Goal: Information Seeking & Learning: Check status

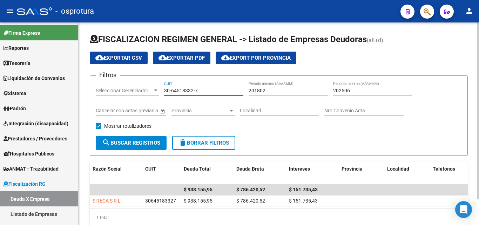
scroll to position [29, 0]
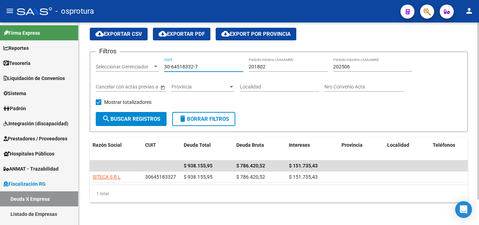
click at [205, 64] on input "30-64518332-7" at bounding box center [203, 67] width 79 height 6
paste input "71808882-4"
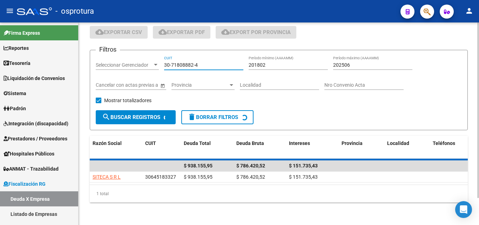
scroll to position [35, 0]
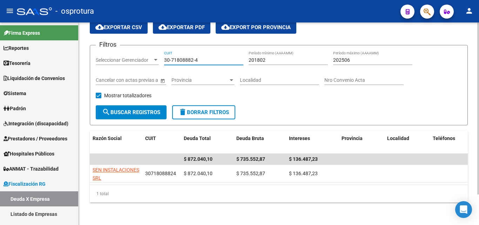
type input "30-71808882-4"
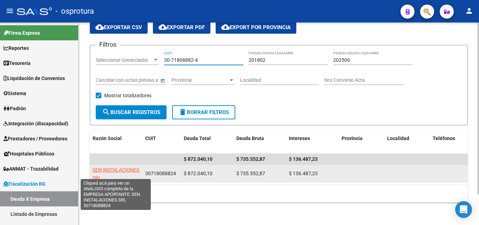
click at [110, 171] on span "SEN INSTALACIONES SRL" at bounding box center [116, 174] width 47 height 14
type textarea "30718088824"
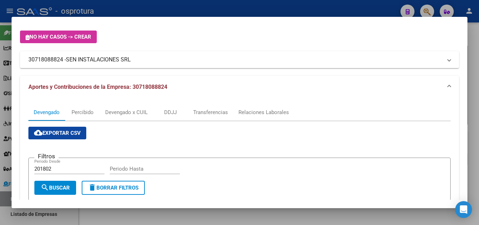
scroll to position [70, 0]
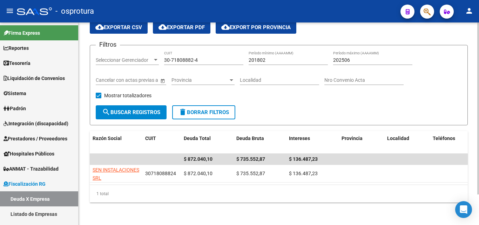
click at [210, 57] on input "30-71808882-4" at bounding box center [203, 60] width 79 height 6
paste input "0781763-8"
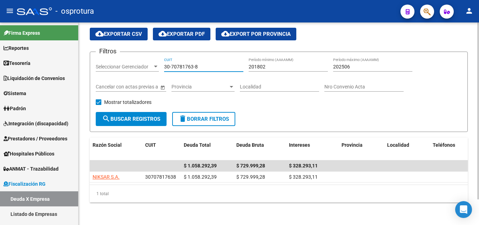
scroll to position [29, 0]
type input "30-70781763-8"
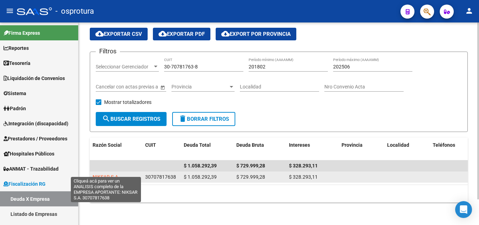
click at [106, 174] on span "NIKSAR S.A." at bounding box center [106, 177] width 27 height 6
type textarea "30707817638"
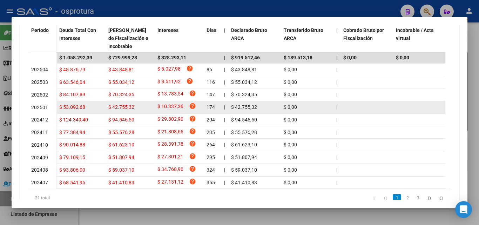
scroll to position [186, 0]
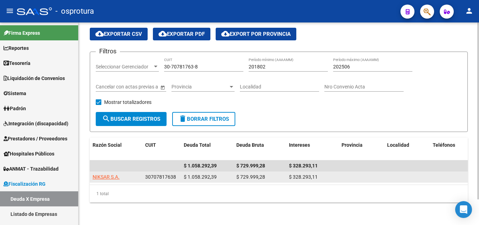
click at [110, 174] on span "NIKSAR S.A." at bounding box center [106, 177] width 27 height 6
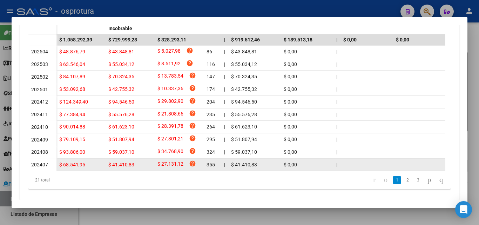
scroll to position [256, 0]
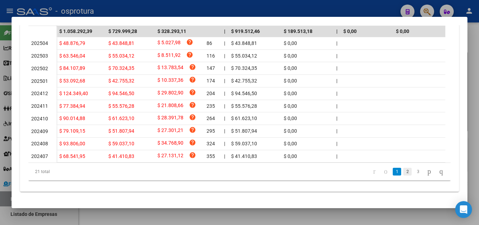
click at [403, 172] on link "2" at bounding box center [407, 172] width 8 height 8
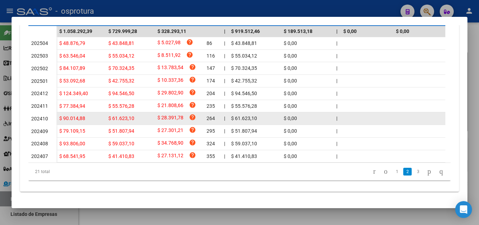
scroll to position [244, 0]
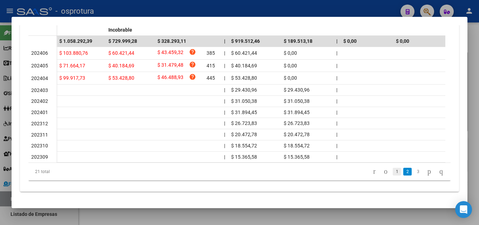
click at [392, 168] on link "1" at bounding box center [396, 172] width 8 height 8
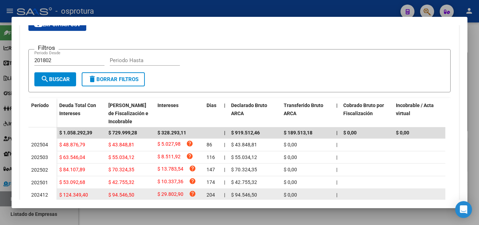
scroll to position [139, 0]
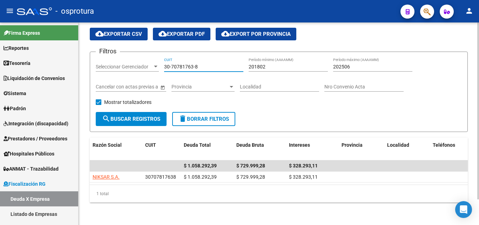
click at [208, 64] on input "30-70781763-8" at bounding box center [203, 67] width 79 height 6
paste input "3-69778177-9"
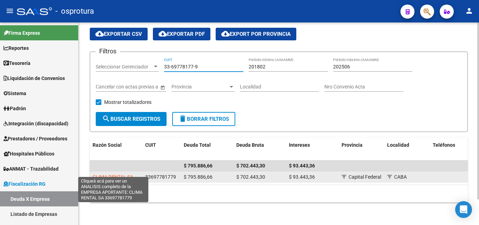
type input "33-69778177-9"
click at [118, 174] on span "CLIMA RENTAL SA" at bounding box center [113, 177] width 41 height 6
type textarea "33697781779"
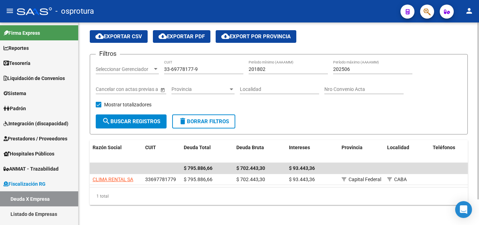
scroll to position [29, 0]
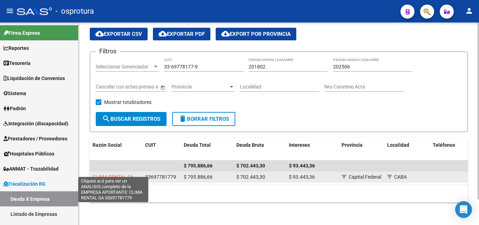
click at [117, 174] on span "CLIMA RENTAL SA" at bounding box center [113, 177] width 41 height 6
click at [121, 174] on span "CLIMA RENTAL SA" at bounding box center [113, 177] width 41 height 6
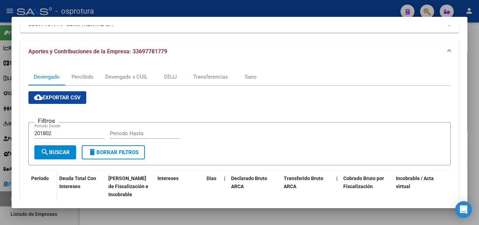
scroll to position [70, 0]
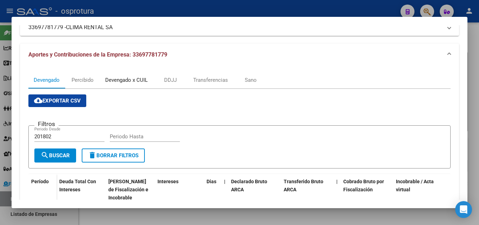
click at [135, 83] on div "Devengado x CUIL" at bounding box center [126, 80] width 42 height 8
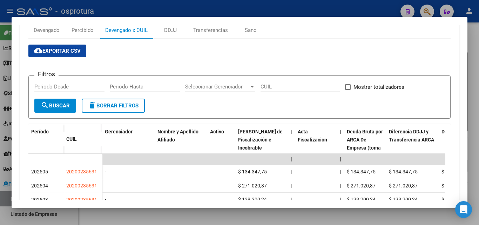
scroll to position [114, 0]
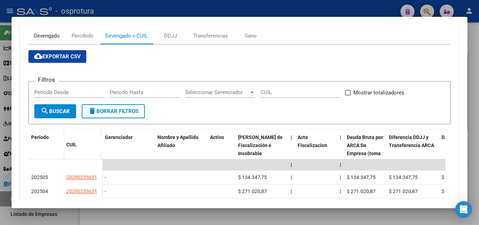
click at [49, 35] on div "Devengado" at bounding box center [47, 36] width 26 height 8
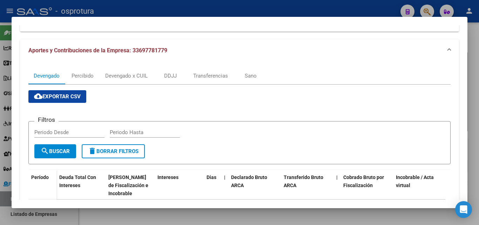
scroll to position [74, 0]
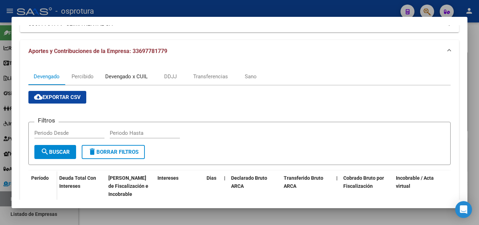
click at [137, 77] on div "Devengado x CUIL" at bounding box center [126, 77] width 42 height 8
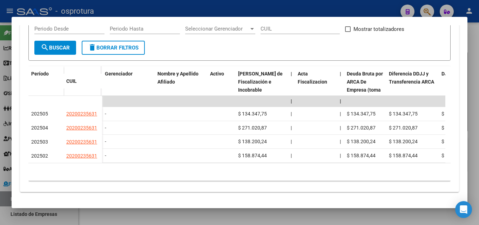
scroll to position [184, 0]
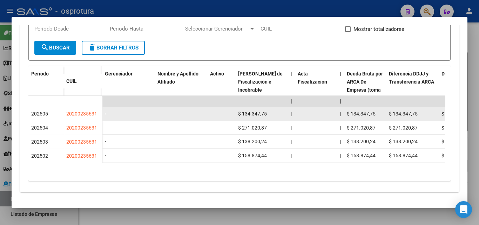
drag, startPoint x: 80, startPoint y: 107, endPoint x: 72, endPoint y: 107, distance: 7.7
click at [72, 111] on span "20200235631" at bounding box center [81, 114] width 31 height 6
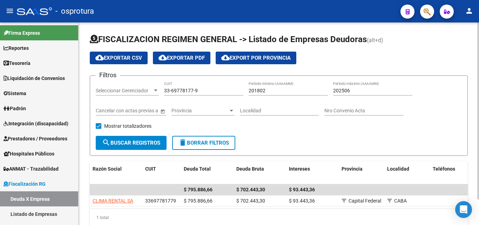
scroll to position [29, 0]
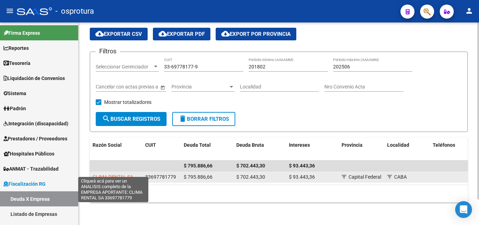
click at [114, 174] on span "CLIMA RENTAL SA" at bounding box center [113, 177] width 41 height 6
type textarea "33697781779"
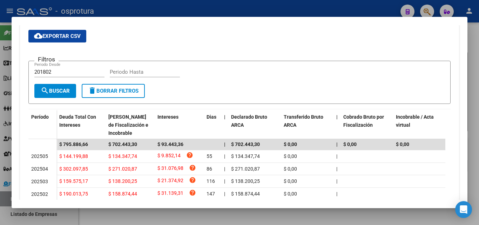
scroll to position [109, 0]
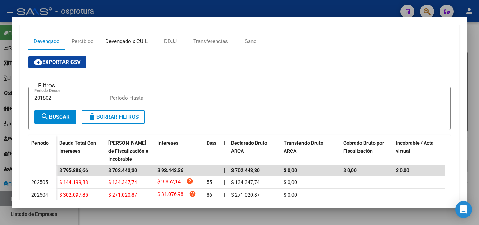
click at [120, 42] on div "Devengado x CUIL" at bounding box center [126, 41] width 42 height 8
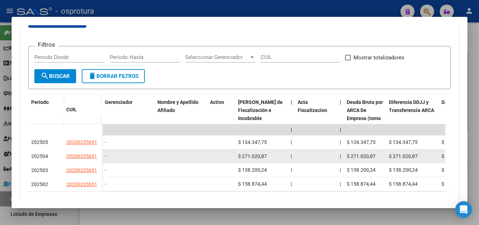
scroll to position [184, 0]
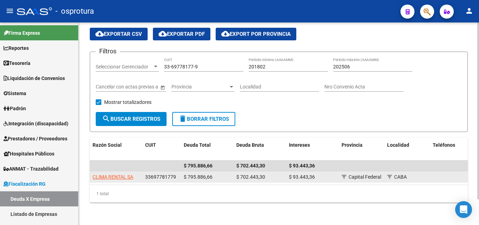
drag, startPoint x: 237, startPoint y: 170, endPoint x: 265, endPoint y: 171, distance: 28.1
click at [265, 173] on div "$ 702.443,30" at bounding box center [259, 177] width 47 height 8
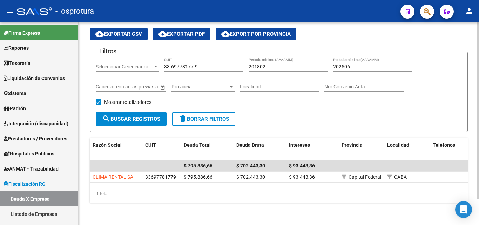
copy span "$ 702.443,30"
click at [284, 139] on span at bounding box center [284, 148] width 3 height 23
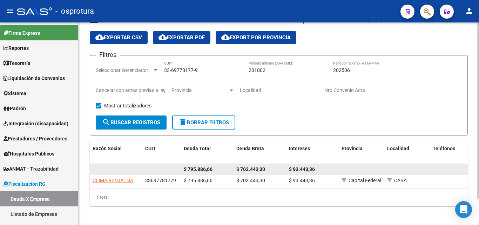
scroll to position [29, 0]
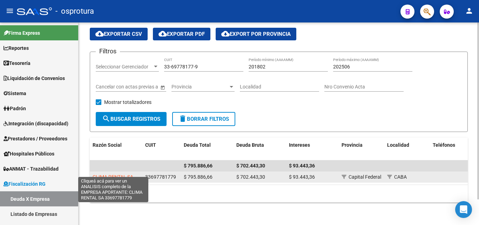
click at [114, 174] on span "CLIMA RENTAL SA" at bounding box center [113, 177] width 41 height 6
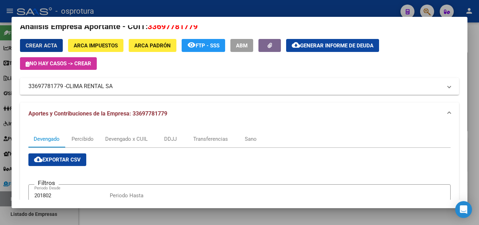
scroll to position [4, 0]
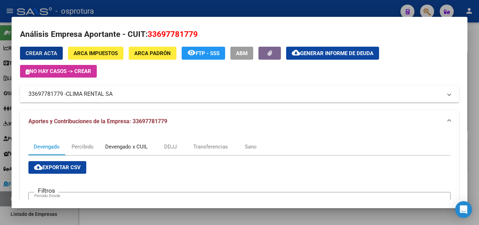
click at [130, 146] on div "Devengado x CUIL" at bounding box center [126, 147] width 42 height 8
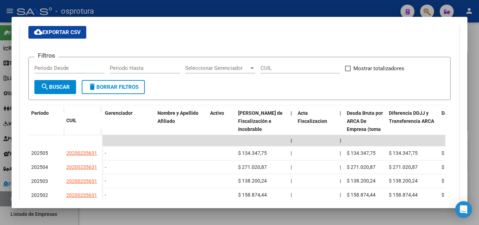
scroll to position [184, 0]
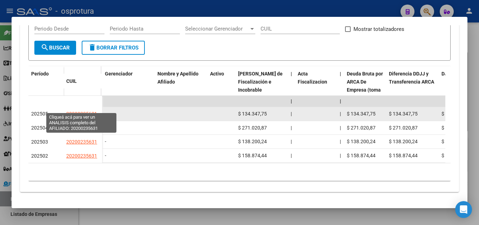
drag, startPoint x: 64, startPoint y: 107, endPoint x: 96, endPoint y: 108, distance: 31.6
click at [96, 108] on datatable-body-cell "20200235631" at bounding box center [82, 114] width 39 height 14
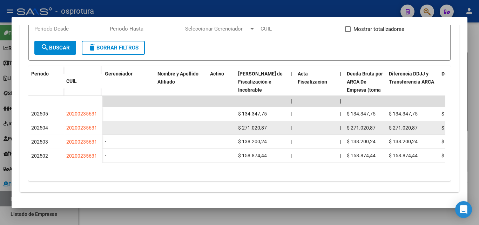
copy span "20200235631"
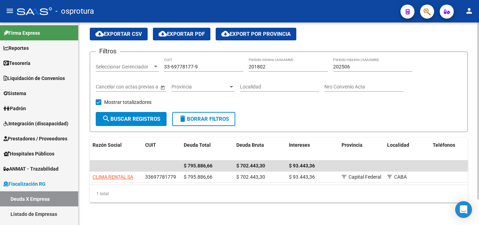
scroll to position [0, 0]
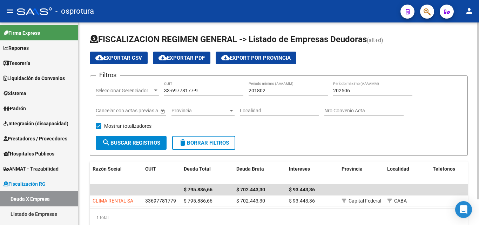
click at [202, 90] on input "33-69778177-9" at bounding box center [203, 91] width 79 height 6
paste input "0-71301770-8"
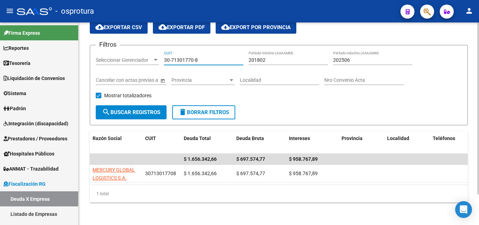
scroll to position [36, 0]
type input "30-71301770-8"
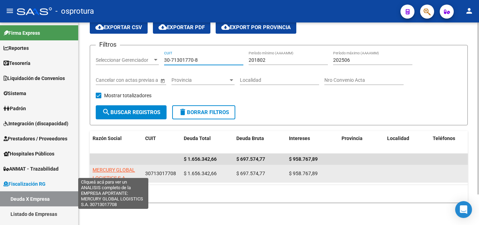
click at [116, 169] on span "MERCURY GLOBAL LOGISTICS S.A." at bounding box center [114, 174] width 42 height 14
type textarea "30713017708"
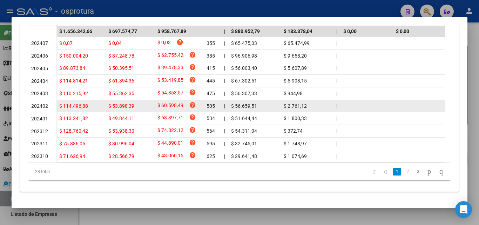
scroll to position [151, 0]
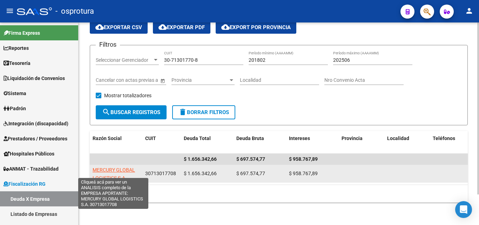
click at [118, 167] on span "MERCURY GLOBAL LOGISTICS S.A." at bounding box center [114, 174] width 42 height 14
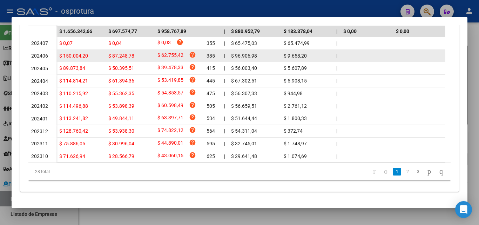
scroll to position [256, 0]
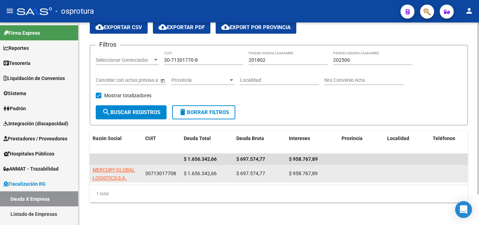
drag, startPoint x: 144, startPoint y: 167, endPoint x: 175, endPoint y: 167, distance: 30.8
click at [175, 167] on datatable-body-cell "30713017708" at bounding box center [161, 173] width 39 height 17
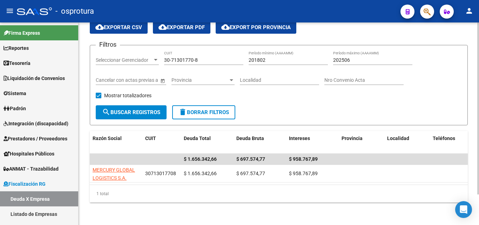
copy span "30713017708"
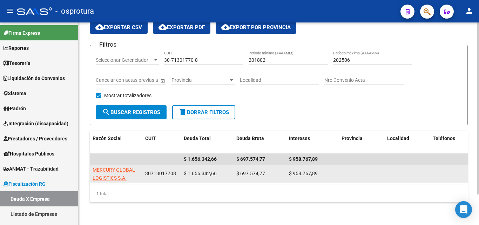
drag, startPoint x: 235, startPoint y: 166, endPoint x: 264, endPoint y: 168, distance: 28.8
click at [264, 168] on datatable-body-cell "$ 697.574,77" at bounding box center [259, 173] width 53 height 17
copy span "$ 697.574,77"
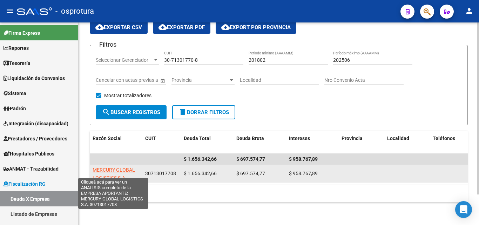
click at [122, 170] on span "MERCURY GLOBAL LOGISTICS S.A." at bounding box center [114, 174] width 42 height 14
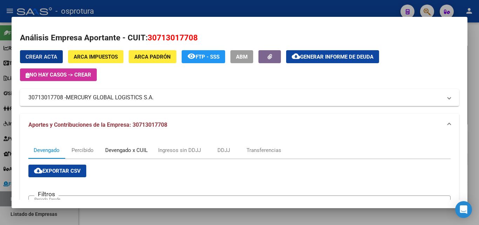
click at [127, 150] on div "Devengado x CUIL" at bounding box center [126, 150] width 42 height 8
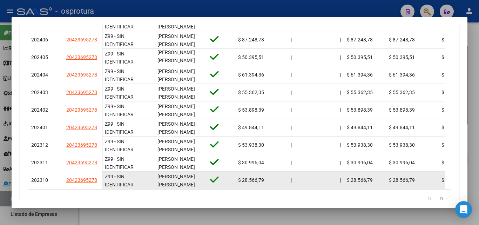
scroll to position [302, 0]
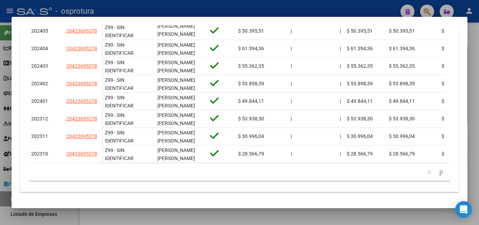
click at [438, 173] on icon "go to next page" at bounding box center [441, 171] width 6 height 8
click at [438, 171] on icon "go to next page" at bounding box center [441, 171] width 6 height 8
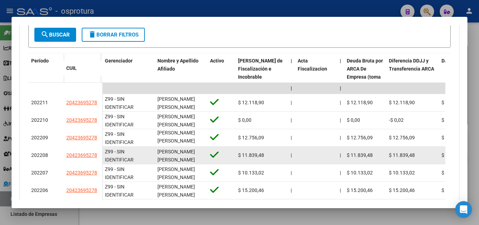
scroll to position [232, 0]
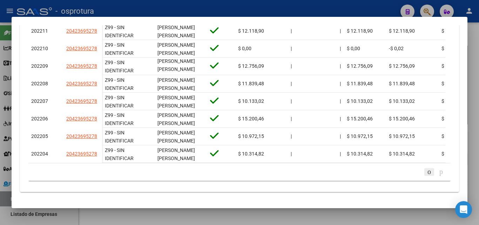
click at [426, 170] on icon "go to previous page" at bounding box center [429, 171] width 6 height 8
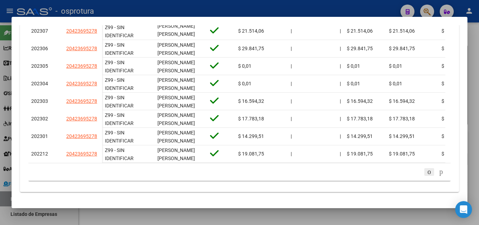
click at [426, 170] on icon "go to previous page" at bounding box center [429, 171] width 6 height 8
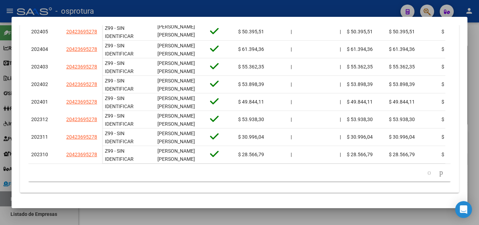
scroll to position [177, 0]
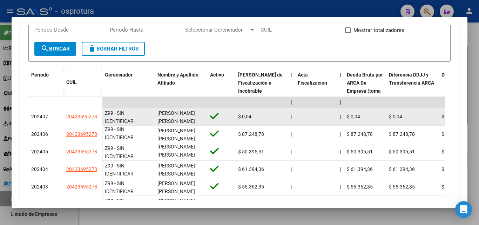
drag, startPoint x: 69, startPoint y: 117, endPoint x: 97, endPoint y: 117, distance: 28.7
click at [97, 117] on datatable-body-cell "20423695278" at bounding box center [82, 117] width 39 height 18
copy span "20423695278"
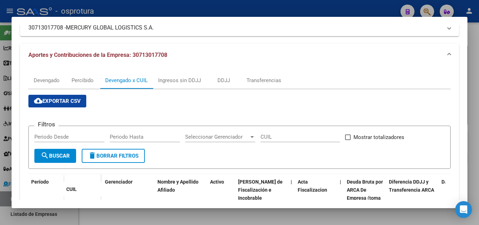
scroll to position [70, 0]
click at [61, 100] on span "cloud_download Exportar CSV" at bounding box center [57, 100] width 47 height 6
click at [46, 81] on div "Devengado" at bounding box center [47, 80] width 26 height 8
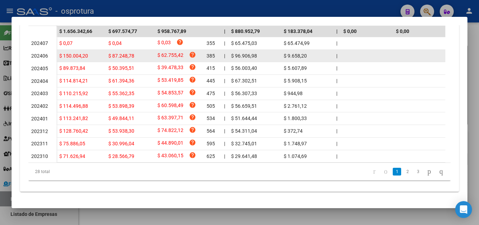
scroll to position [81, 0]
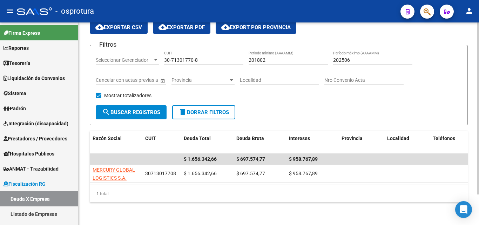
click at [208, 51] on div "30-71301770-8 CUIT" at bounding box center [203, 58] width 79 height 14
click at [208, 57] on input "30-71301770-8" at bounding box center [203, 60] width 79 height 6
paste input "3-62249483-9"
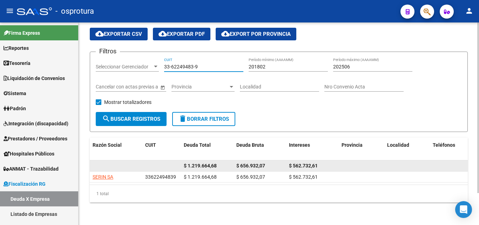
scroll to position [29, 0]
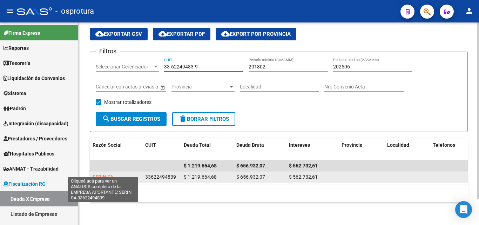
type input "33-62249483-9"
click at [105, 174] on span "SERIN SA" at bounding box center [103, 177] width 21 height 6
type textarea "33622494839"
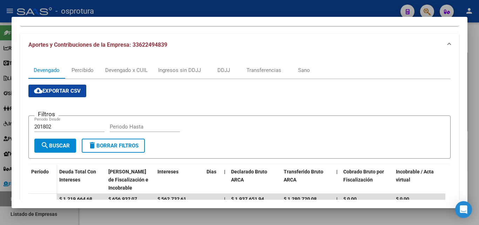
scroll to position [77, 0]
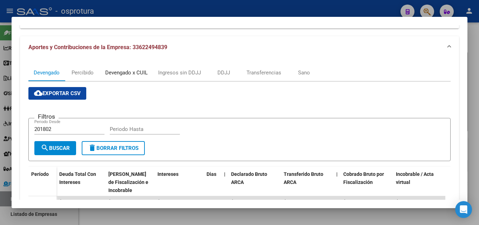
click at [132, 69] on div "Devengado x CUIL" at bounding box center [126, 73] width 42 height 8
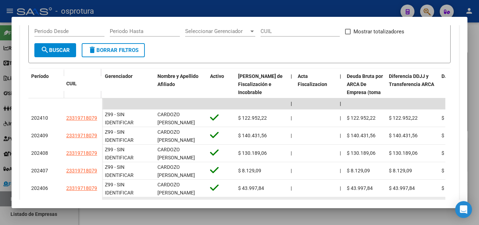
scroll to position [105, 0]
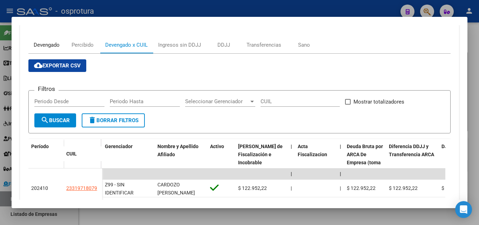
click at [54, 44] on div "Devengado" at bounding box center [47, 45] width 26 height 8
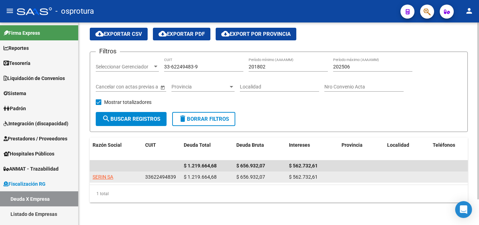
drag, startPoint x: 267, startPoint y: 171, endPoint x: 236, endPoint y: 171, distance: 31.5
click at [236, 171] on datatable-body-cell "$ 656.932,07" at bounding box center [259, 176] width 53 height 11
copy span "$ 656.932,07"
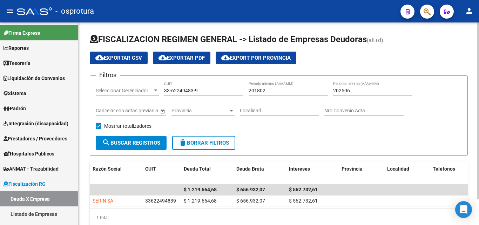
scroll to position [29, 0]
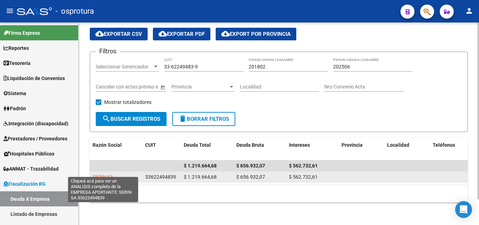
click at [100, 174] on span "SERIN SA" at bounding box center [103, 177] width 21 height 6
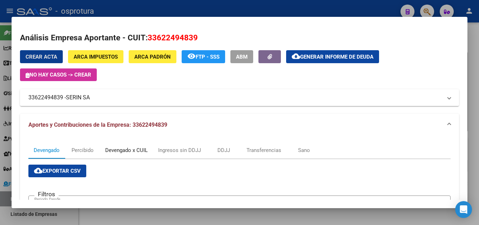
click at [125, 150] on div "Devengado x CUIL" at bounding box center [126, 150] width 42 height 8
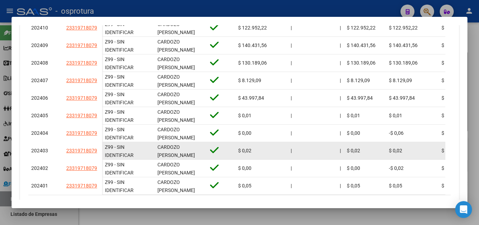
scroll to position [302, 0]
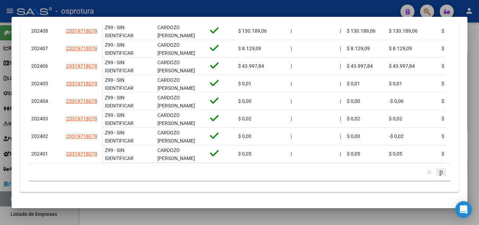
click at [438, 171] on icon "go to next page" at bounding box center [441, 171] width 6 height 8
click at [438, 173] on icon "go to next page" at bounding box center [441, 171] width 6 height 8
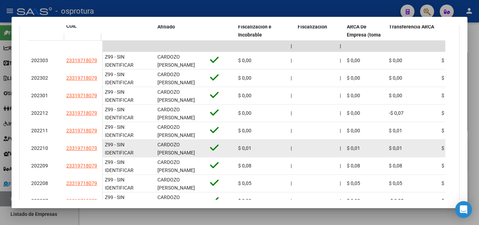
scroll to position [232, 0]
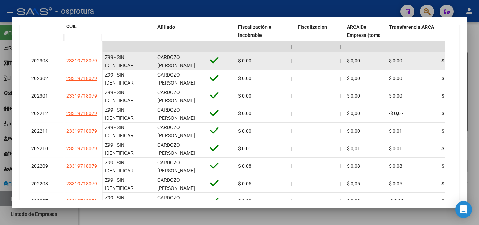
drag, startPoint x: 63, startPoint y: 59, endPoint x: 99, endPoint y: 61, distance: 35.5
click at [99, 61] on datatable-body-cell "23319718079" at bounding box center [82, 61] width 39 height 18
copy span "23319718079"
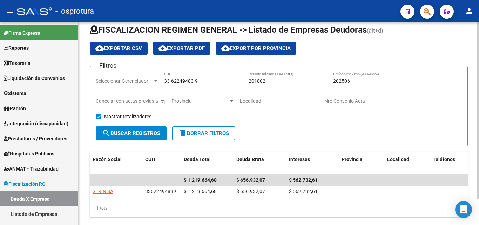
scroll to position [0, 0]
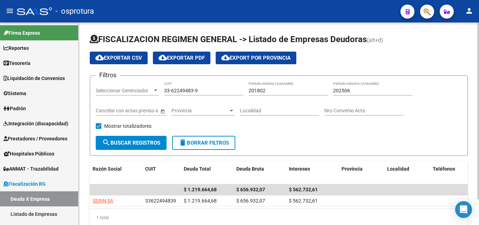
click at [208, 91] on input "33-62249483-9" at bounding box center [203, 91] width 79 height 6
paste input "27-27880950-7"
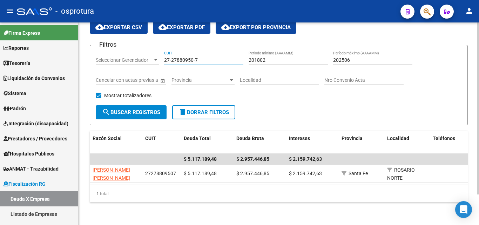
scroll to position [36, 0]
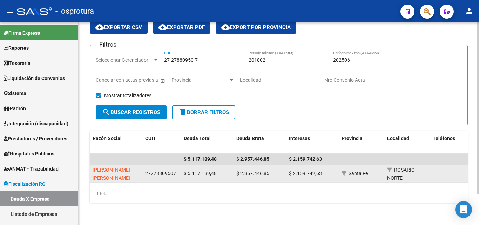
type input "27-27880950-7"
click at [106, 170] on span "[PERSON_NAME] [PERSON_NAME]" at bounding box center [111, 174] width 37 height 14
type textarea "27278809507"
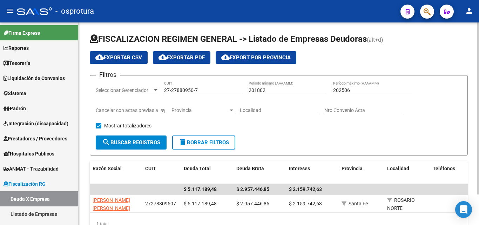
scroll to position [0, 0]
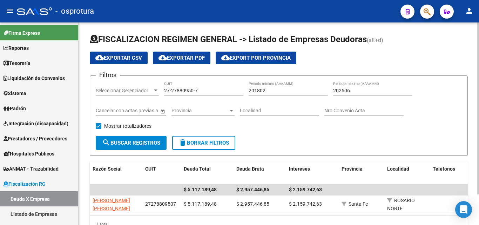
click at [210, 84] on div "27-27880950-7 CUIT" at bounding box center [203, 88] width 79 height 14
click at [210, 91] on input "27-27880950-7" at bounding box center [203, 91] width 79 height 6
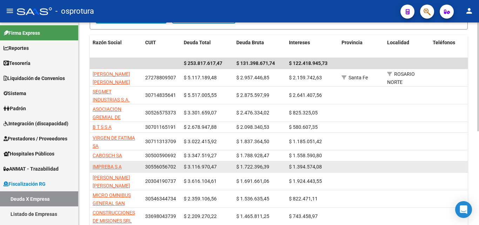
scroll to position [140, 0]
